Goal: Transaction & Acquisition: Purchase product/service

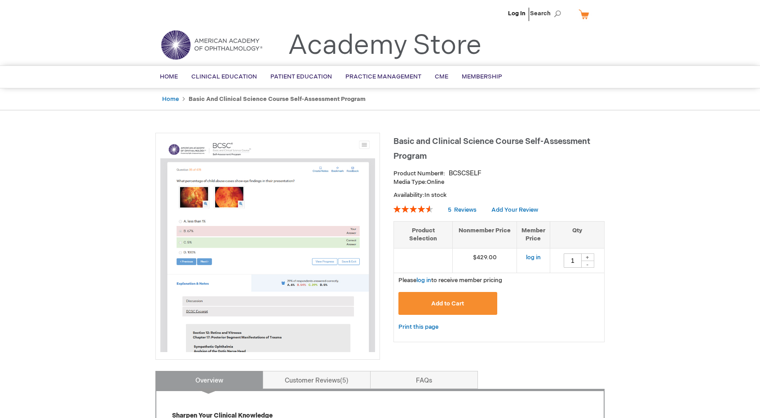
click at [316, 144] on img at bounding box center [267, 245] width 215 height 215
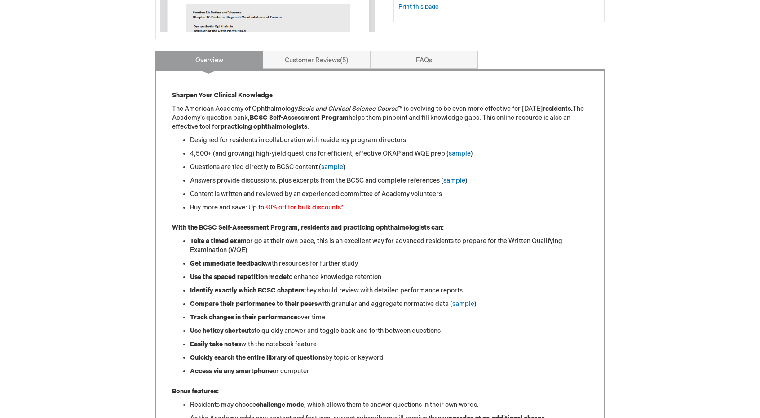
scroll to position [324, 0]
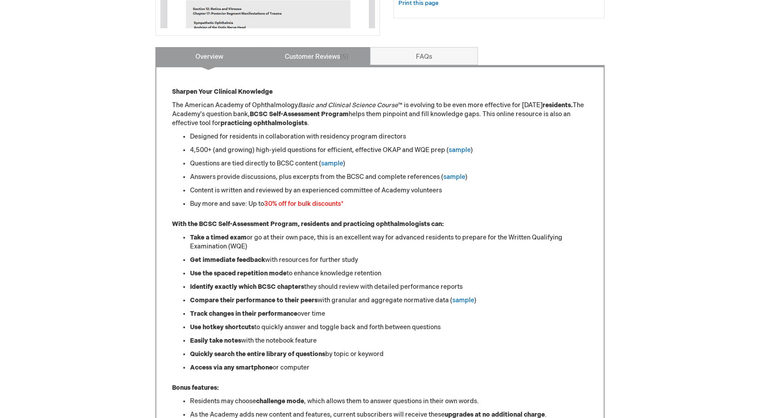
click at [318, 53] on link "Customer Reviews 5" at bounding box center [317, 56] width 108 height 18
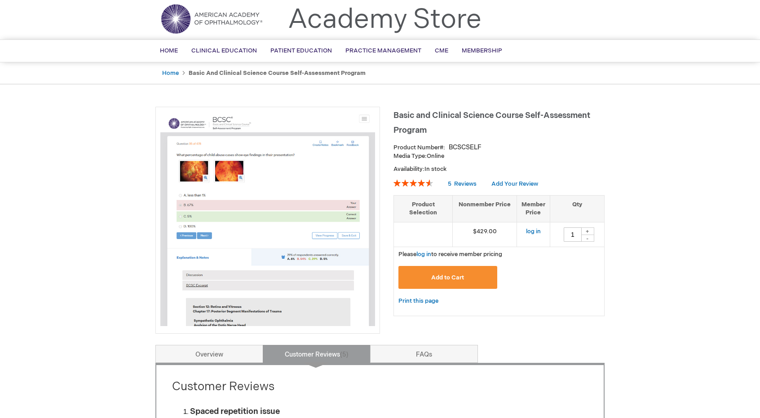
scroll to position [0, 0]
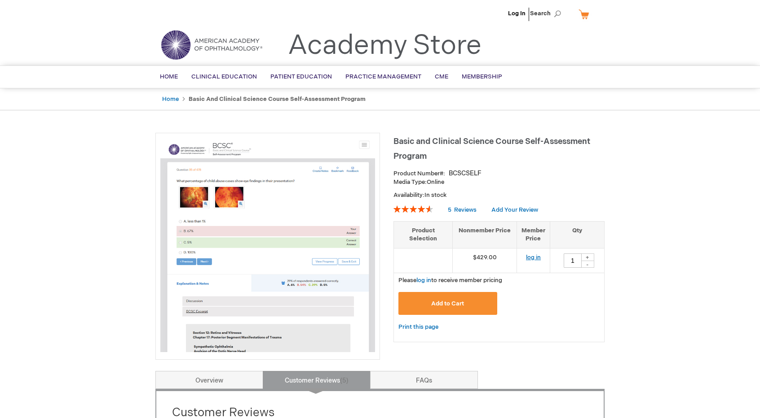
click at [534, 254] on link "log in" at bounding box center [533, 257] width 15 height 7
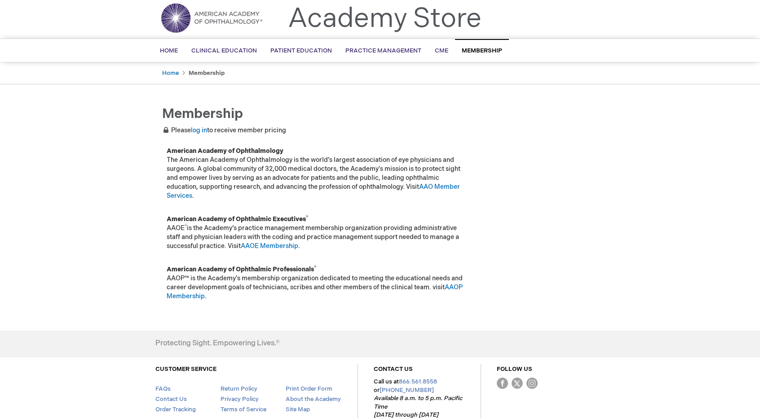
scroll to position [29, 0]
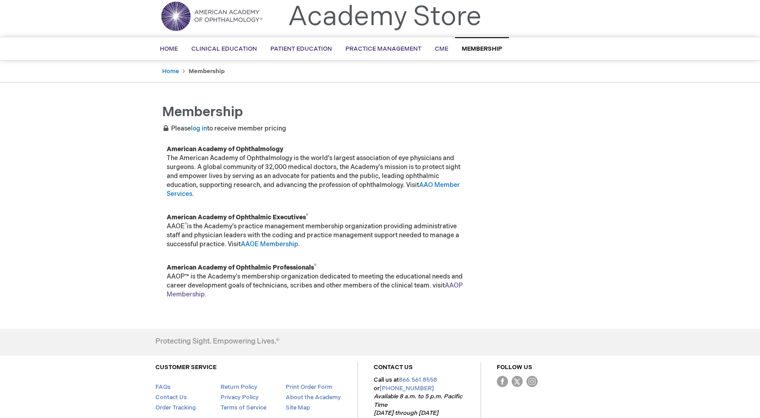
click at [193, 296] on link "AAOP Membership" at bounding box center [315, 290] width 296 height 17
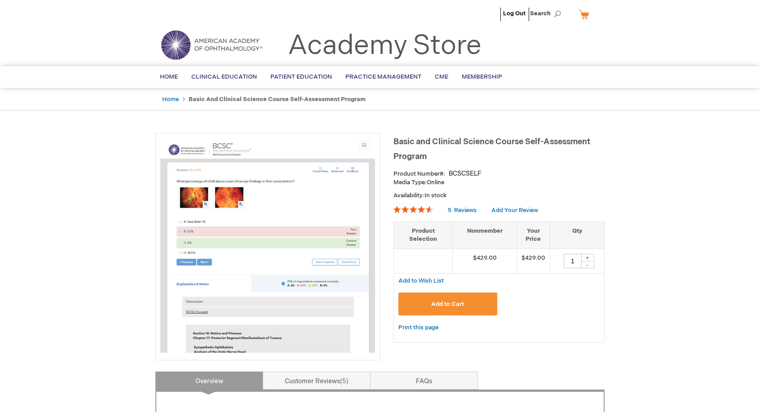
type input "1"
